Goal: Find specific page/section: Find specific page/section

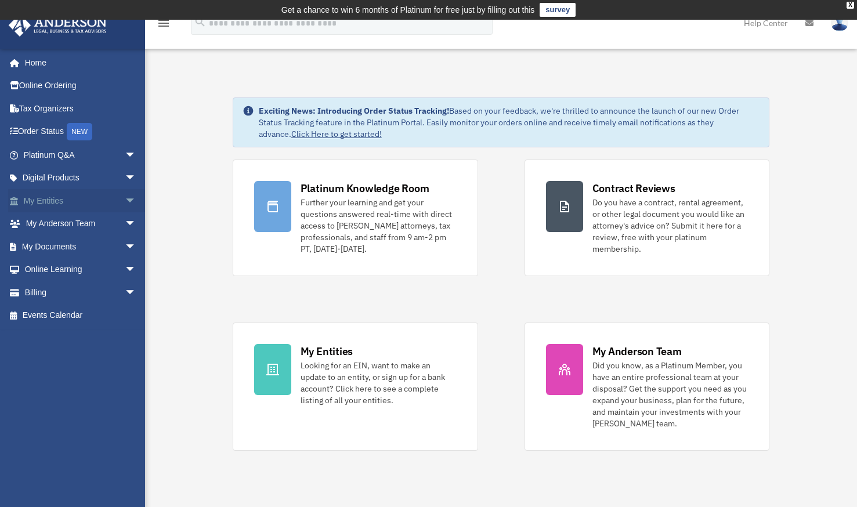
click at [64, 202] on link "My Entities arrow_drop_down" at bounding box center [81, 200] width 146 height 23
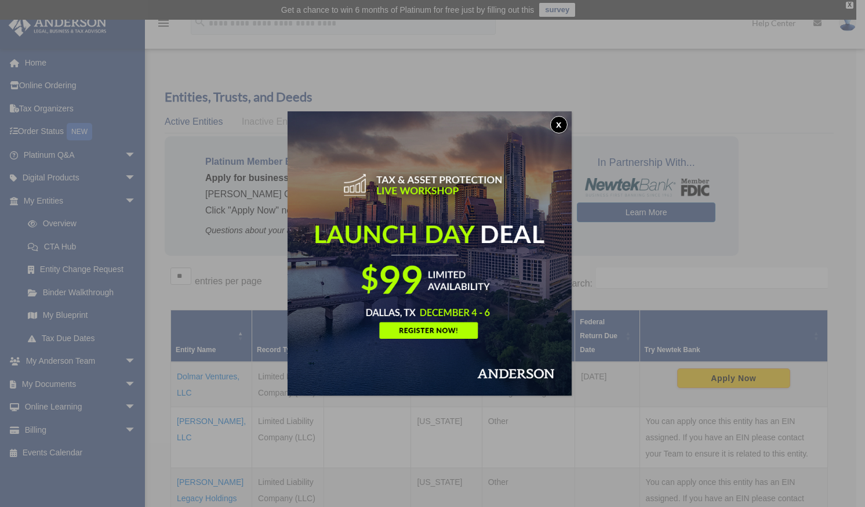
click at [563, 122] on button "x" at bounding box center [558, 124] width 17 height 17
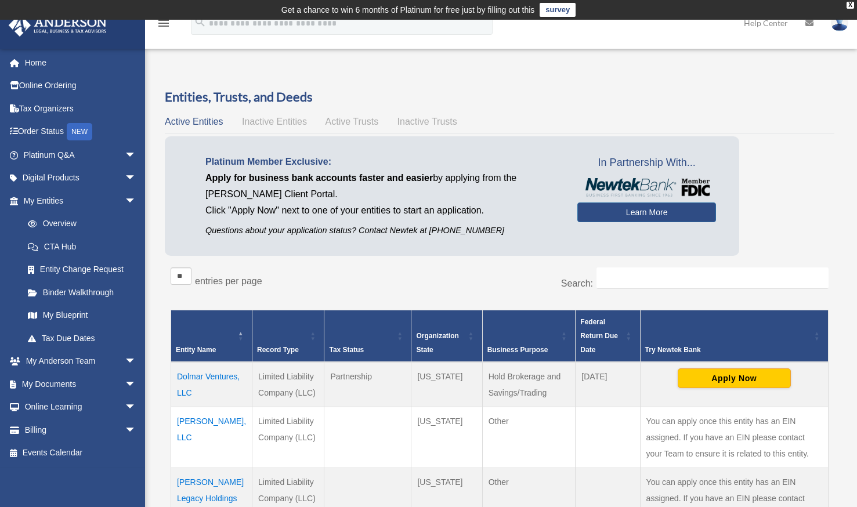
click at [187, 383] on td "Dolmar Ventures, LLC" at bounding box center [211, 384] width 81 height 45
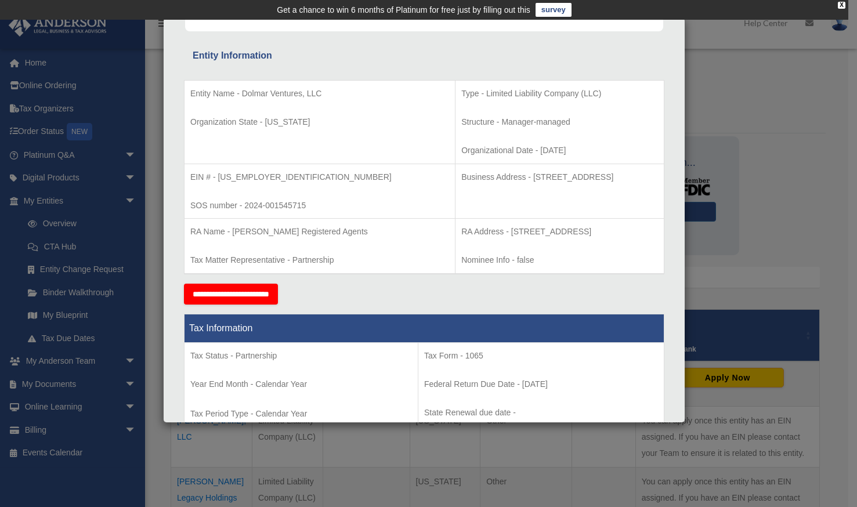
scroll to position [172, 0]
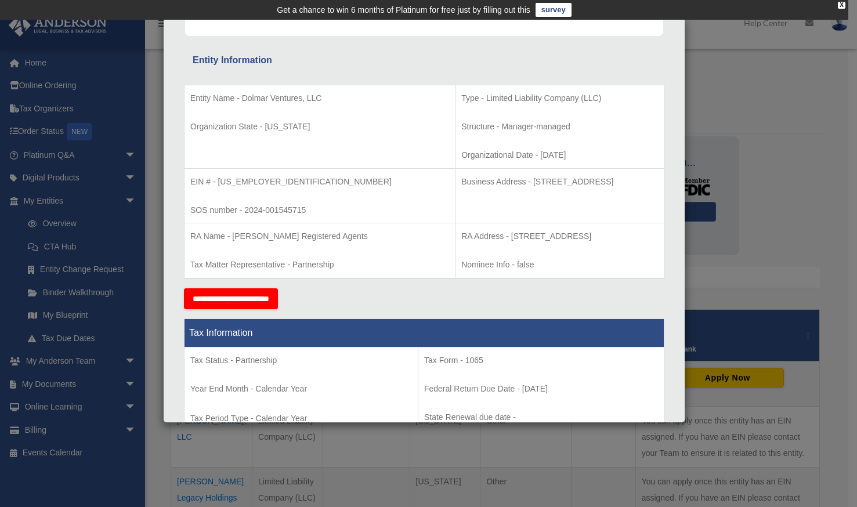
click at [74, 358] on div "Details × Articles Sent Organizational Date" at bounding box center [428, 253] width 857 height 507
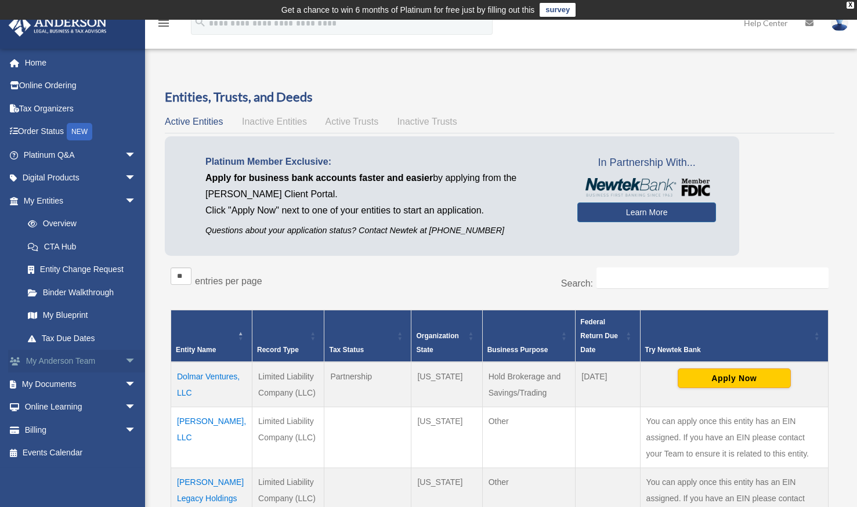
click at [82, 361] on link "My Anderson Team arrow_drop_down" at bounding box center [81, 361] width 146 height 23
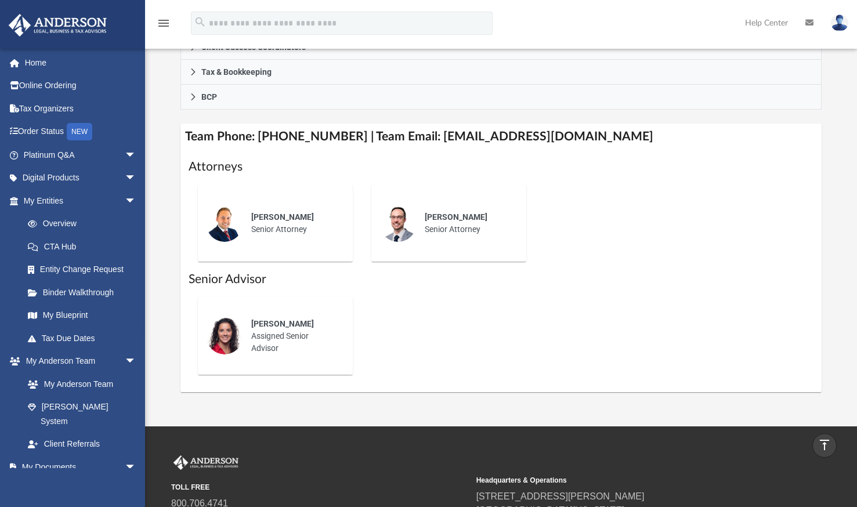
scroll to position [396, 0]
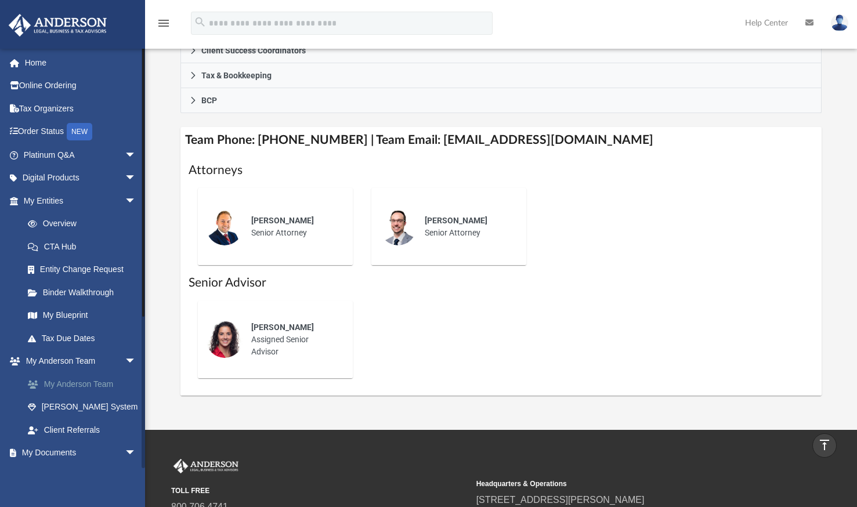
click at [89, 378] on link "My Anderson Team" at bounding box center [84, 383] width 137 height 23
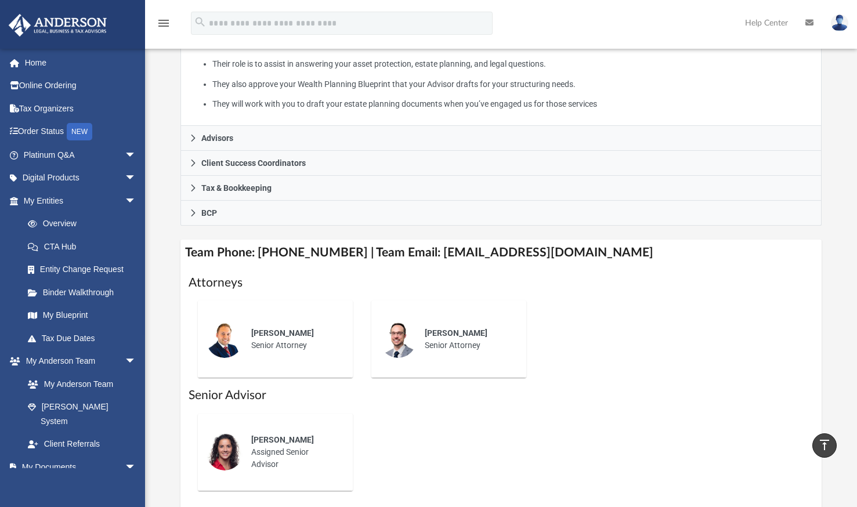
scroll to position [283, 0]
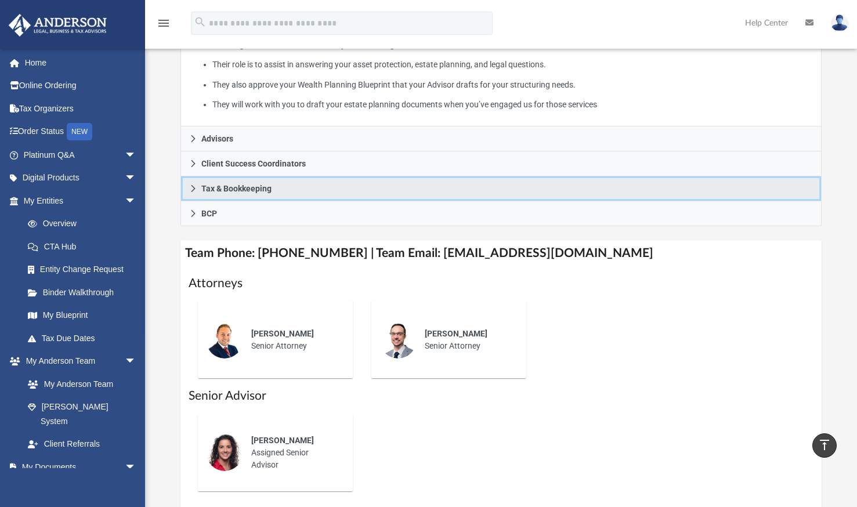
click at [234, 184] on span "Tax & Bookkeeping" at bounding box center [236, 188] width 70 height 8
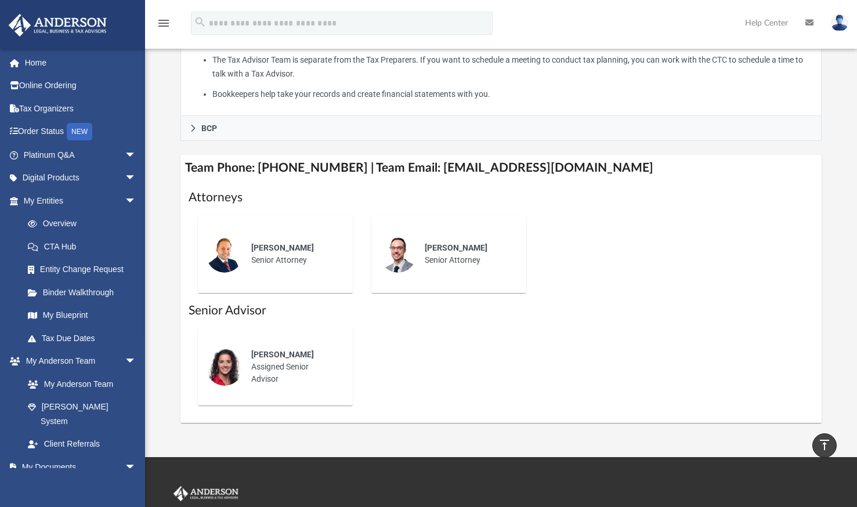
scroll to position [459, 0]
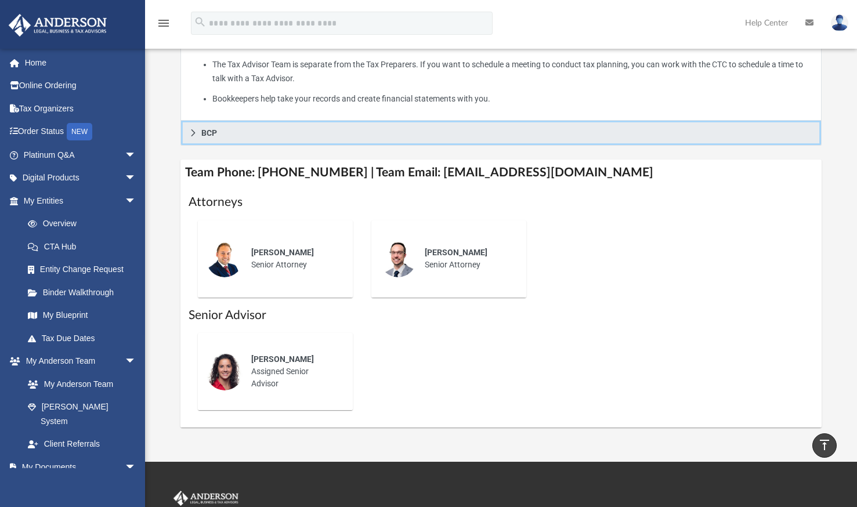
click at [210, 129] on span "BCP" at bounding box center [209, 133] width 16 height 8
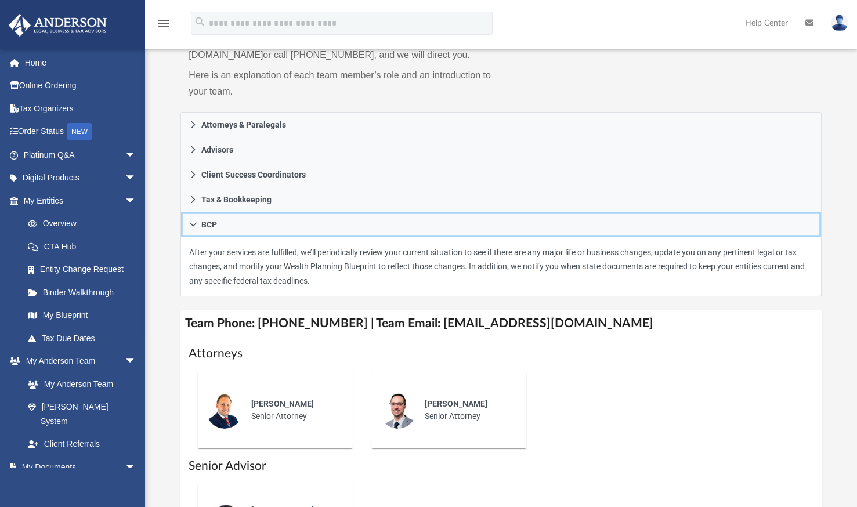
scroll to position [203, 0]
